Goal: Task Accomplishment & Management: Manage account settings

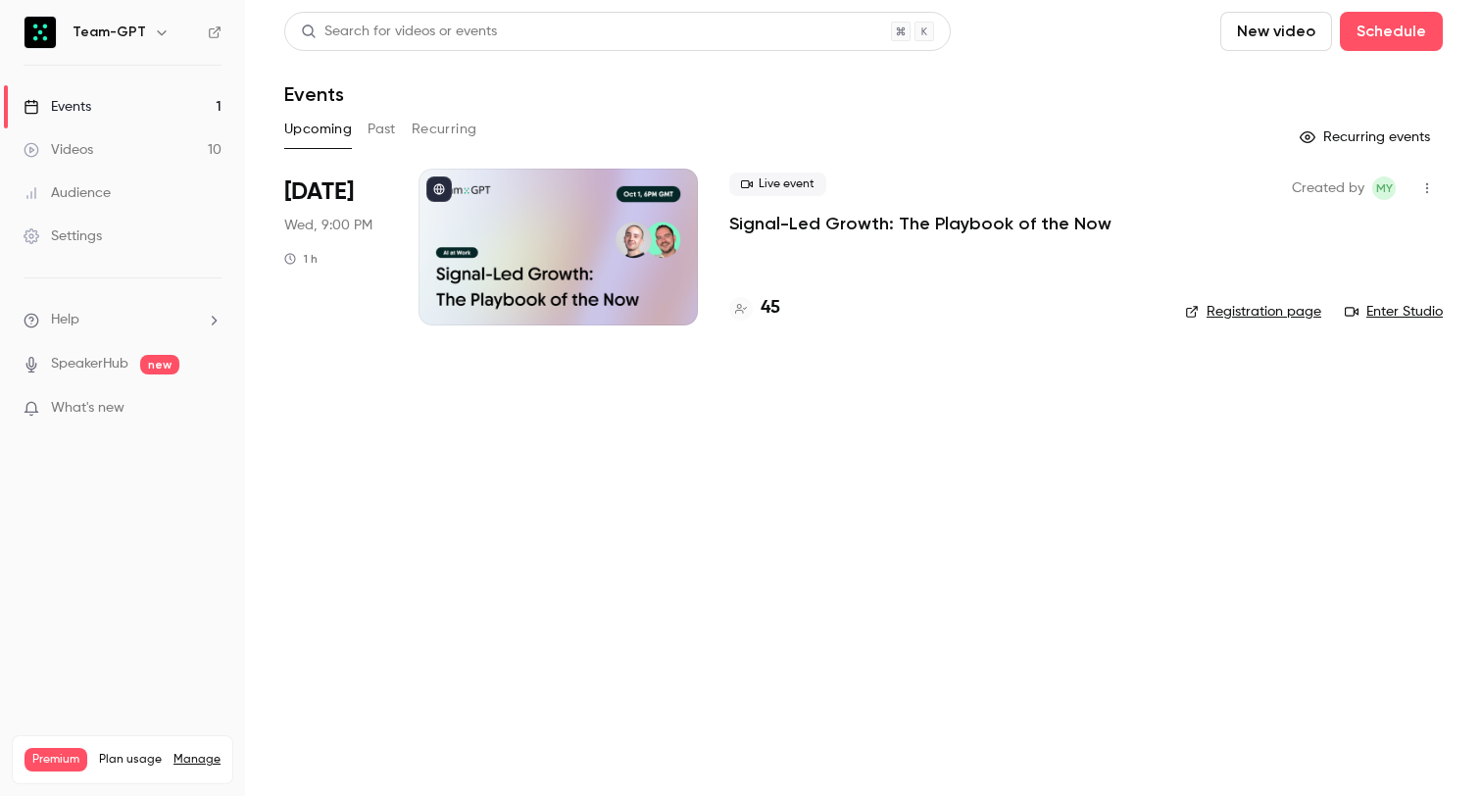
click at [949, 219] on p "Signal-Led Growth: The Playbook of the Now" at bounding box center [920, 224] width 382 height 24
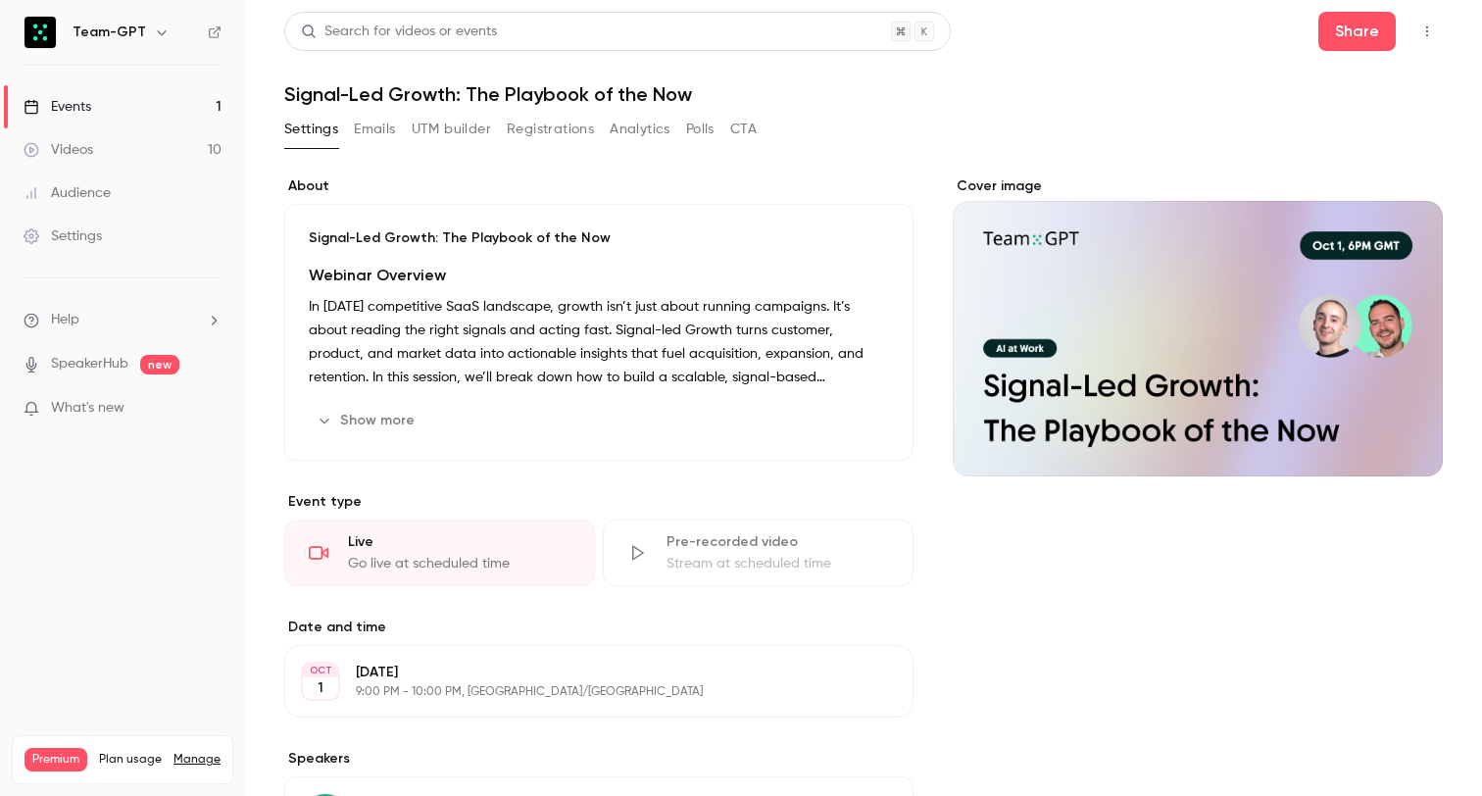
click at [574, 135] on button "Registrations" at bounding box center [550, 129] width 87 height 31
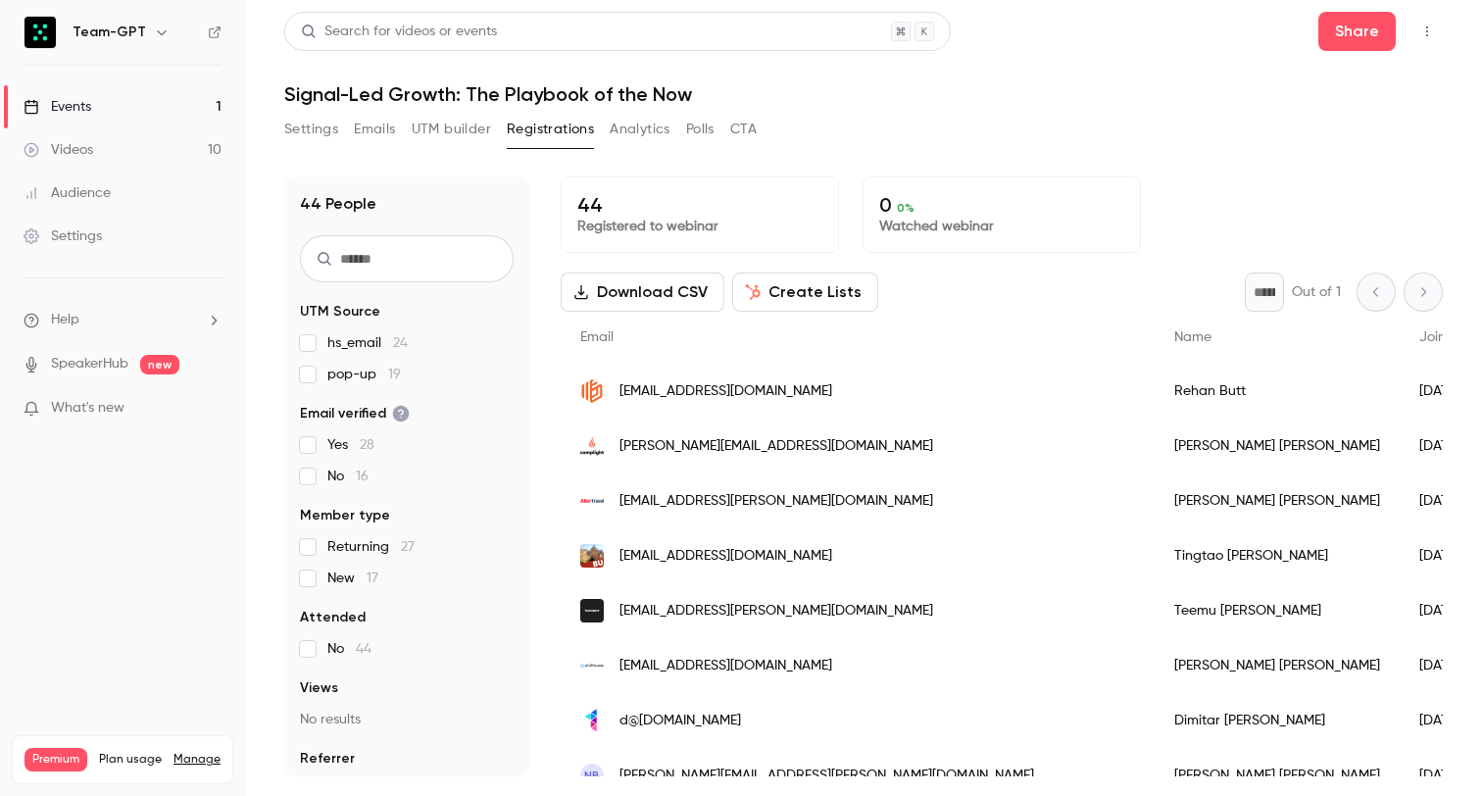
click at [1023, 85] on h1 "Signal-Led Growth: The Playbook of the Now" at bounding box center [863, 94] width 1158 height 24
click at [159, 114] on link "Events 1" at bounding box center [122, 106] width 245 height 43
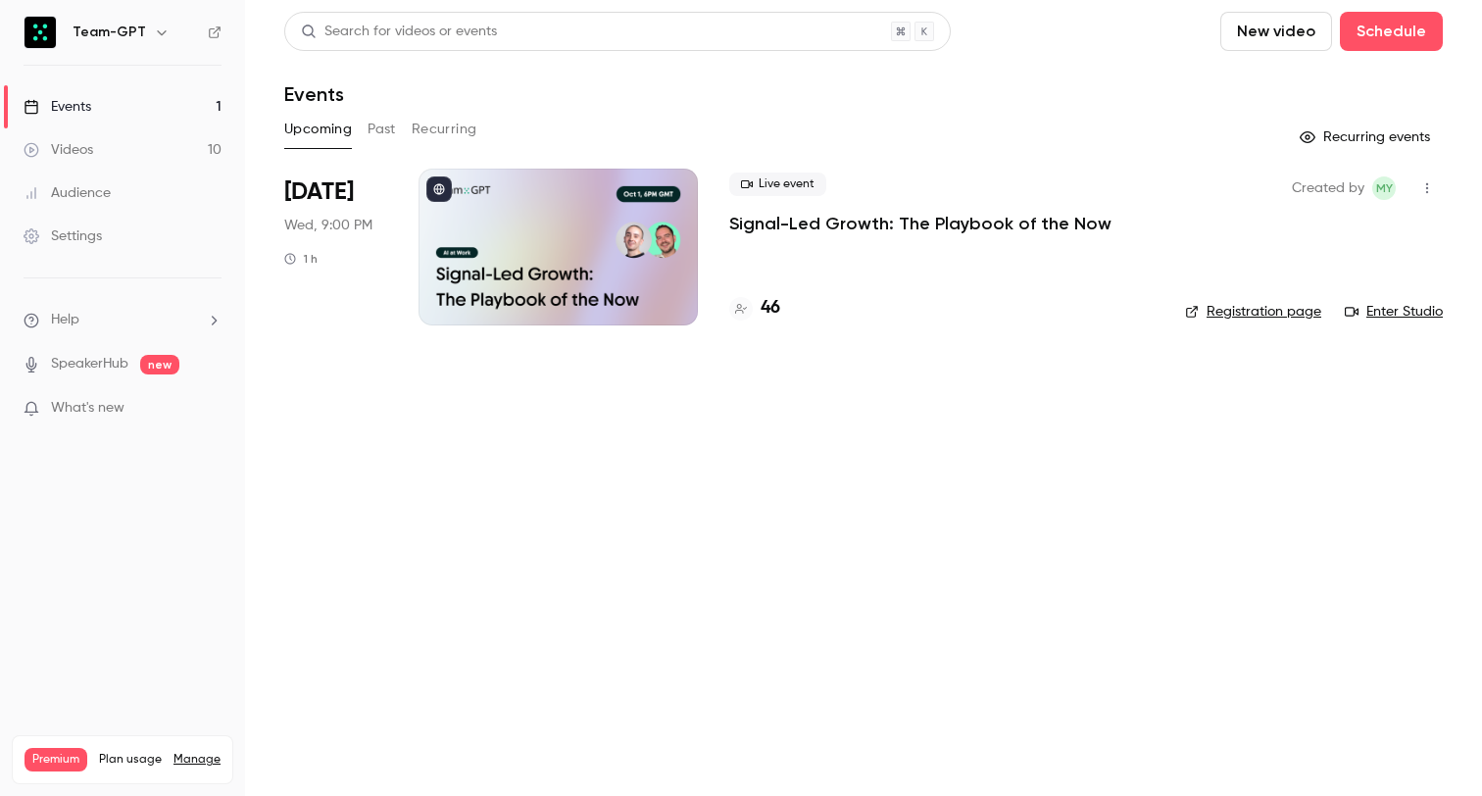
click at [891, 221] on p "Signal-Led Growth: The Playbook of the Now" at bounding box center [920, 224] width 382 height 24
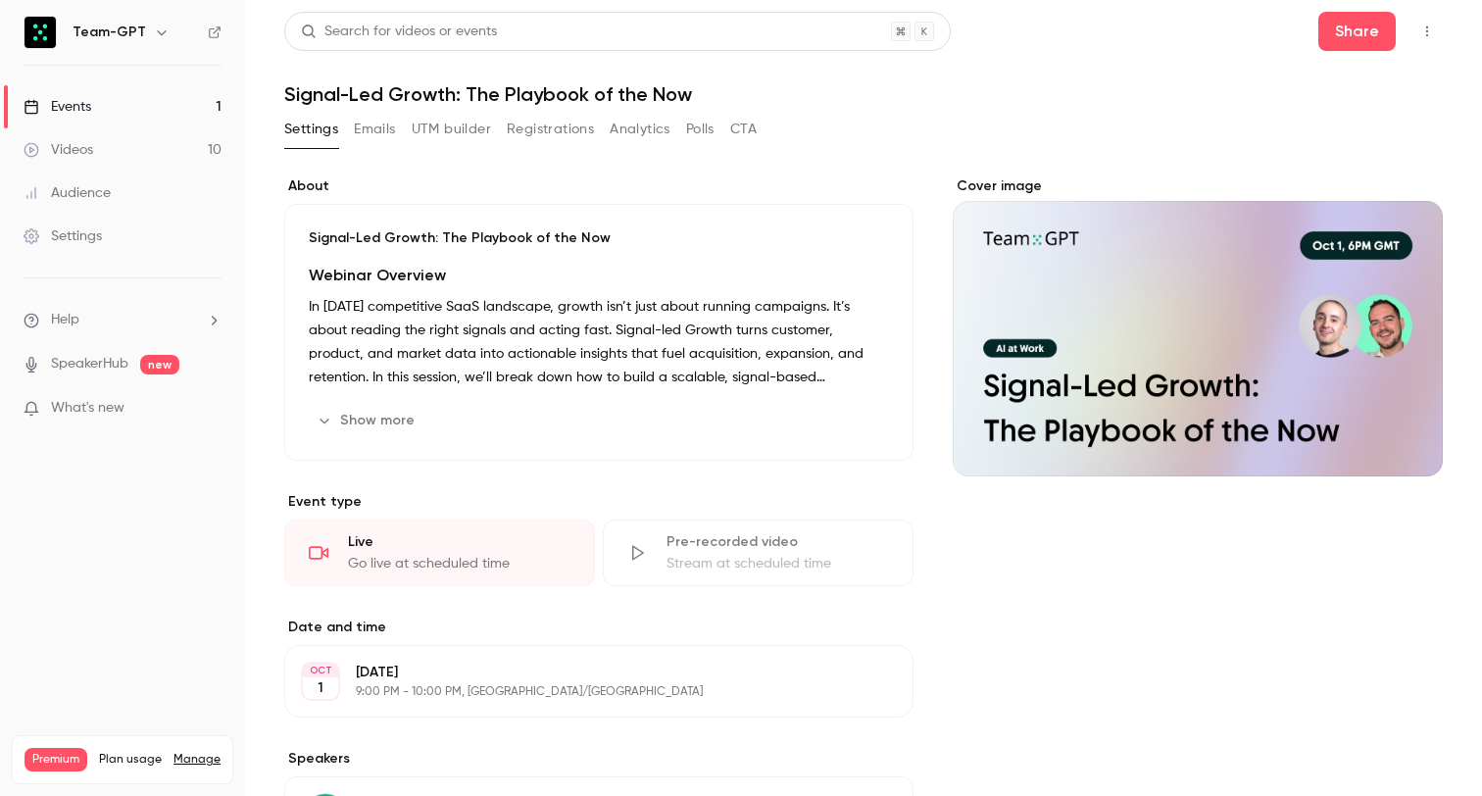
click at [855, 130] on div "Settings Emails UTM builder Registrations Analytics Polls CTA" at bounding box center [863, 133] width 1158 height 39
click at [133, 100] on link "Events 1" at bounding box center [122, 106] width 245 height 43
